Goal: Find specific page/section: Find specific page/section

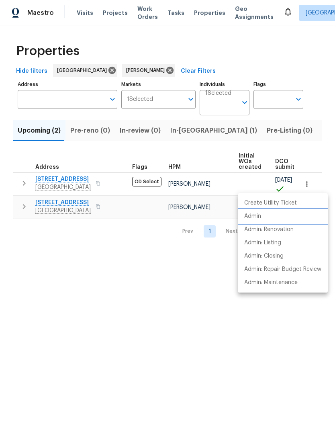
click at [271, 216] on li "Admin" at bounding box center [283, 216] width 90 height 13
click at [79, 183] on div at bounding box center [167, 215] width 335 height 430
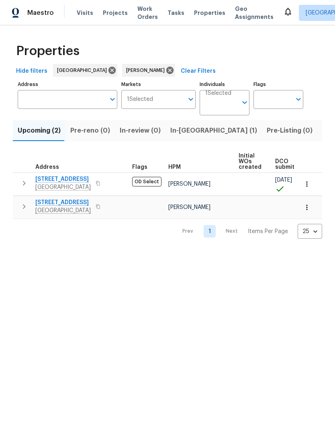
click at [79, 182] on span "4727 Wilbury Heights Dr" at bounding box center [62, 179] width 55 height 8
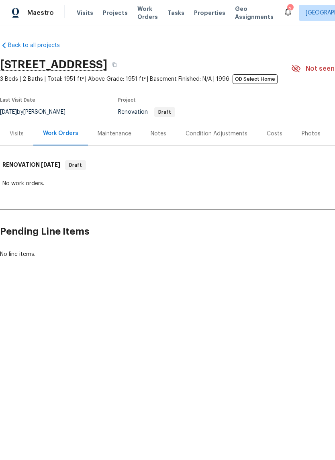
click at [144, 13] on span "Work Orders" at bounding box center [147, 13] width 20 height 16
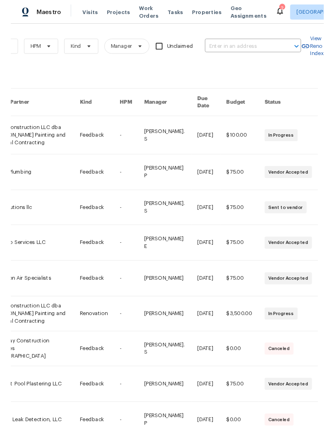
scroll to position [0, 132]
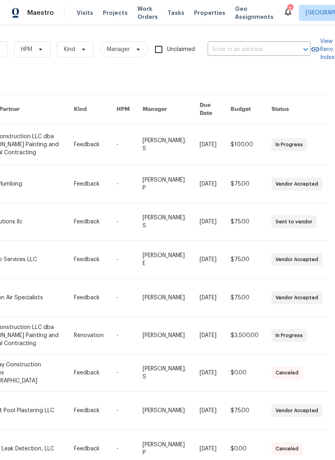
click at [269, 49] on input "text" at bounding box center [248, 49] width 80 height 12
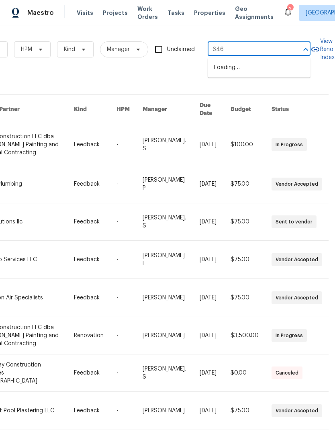
type input "6463"
click at [279, 68] on li "[STREET_ADDRESS]" at bounding box center [259, 68] width 103 height 14
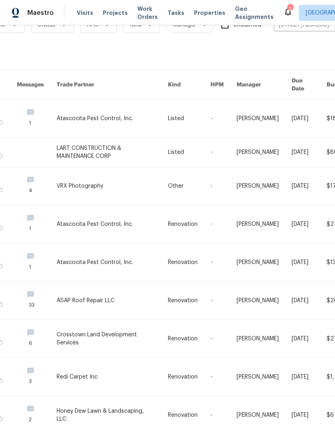
scroll to position [31, 61]
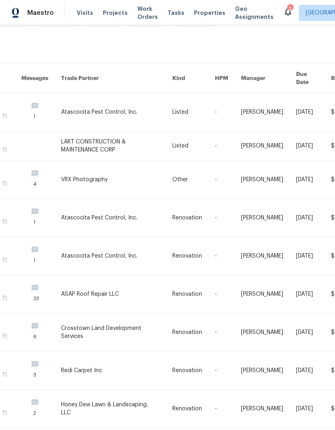
click at [125, 104] on link at bounding box center [116, 112] width 111 height 38
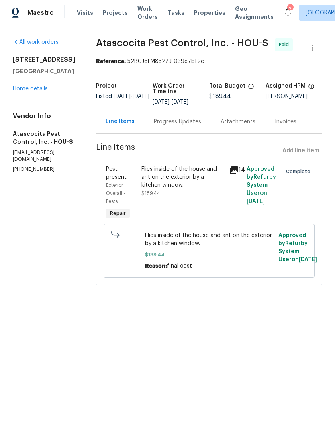
click at [41, 92] on link "Home details" at bounding box center [30, 89] width 35 height 6
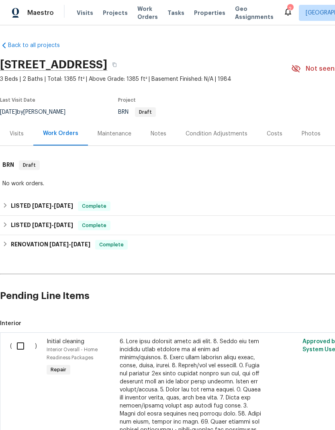
click at [287, 11] on div "2" at bounding box center [290, 9] width 6 height 8
click at [287, 9] on div "2" at bounding box center [290, 9] width 6 height 8
click at [287, 8] on div "2" at bounding box center [290, 9] width 6 height 8
